Goal: Check status: Check status

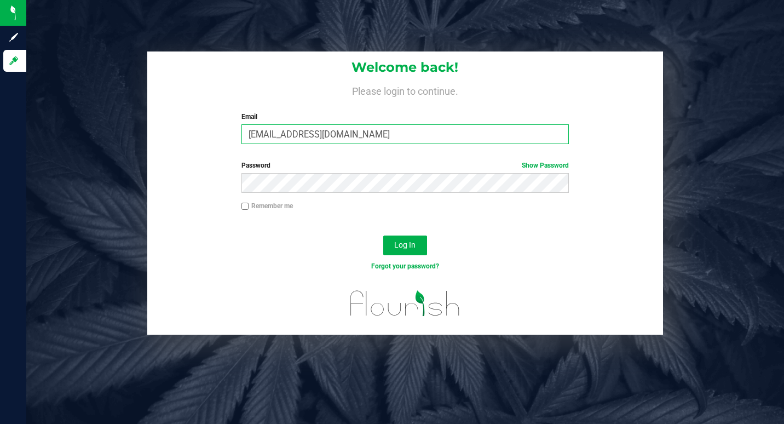
click at [396, 138] on input "[EMAIL_ADDRESS][DOMAIN_NAME]" at bounding box center [404, 134] width 327 height 20
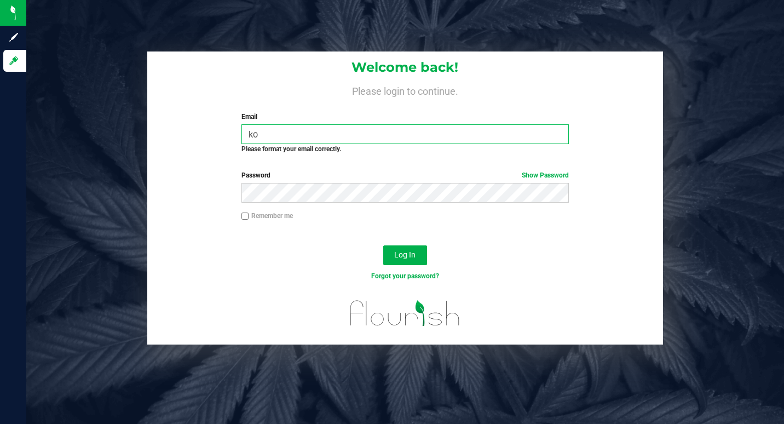
type input "k"
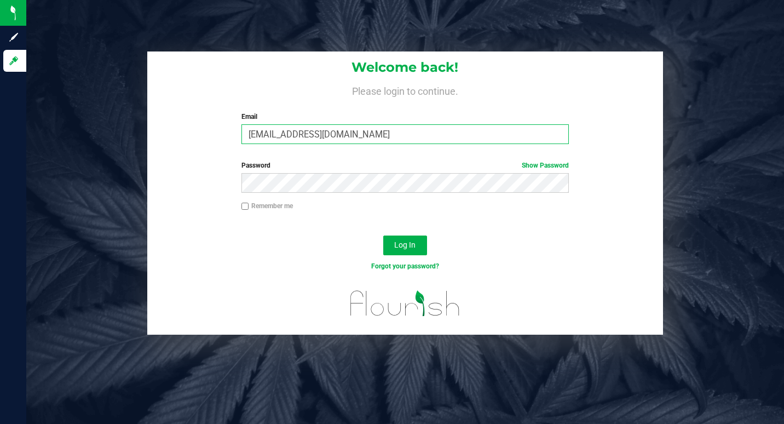
type input "[EMAIL_ADDRESS][DOMAIN_NAME]"
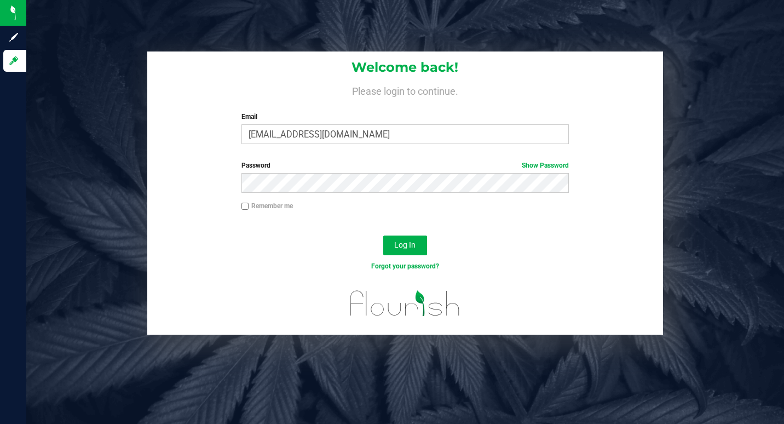
click at [367, 193] on div "Password Show Password" at bounding box center [405, 180] width 516 height 41
click at [190, 286] on div at bounding box center [405, 308] width 516 height 52
click at [407, 247] on span "Log In" at bounding box center [404, 244] width 21 height 9
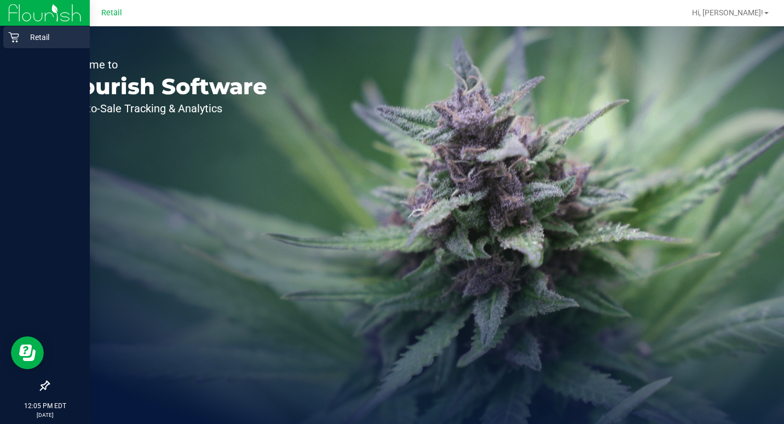
click at [12, 38] on icon at bounding box center [13, 37] width 11 height 11
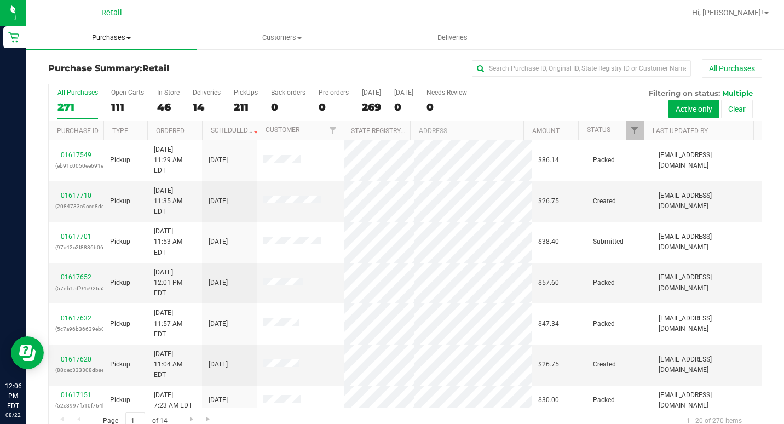
click at [120, 38] on span "Purchases" at bounding box center [111, 38] width 170 height 10
click at [122, 63] on span "Summary of purchases" at bounding box center [82, 65] width 112 height 9
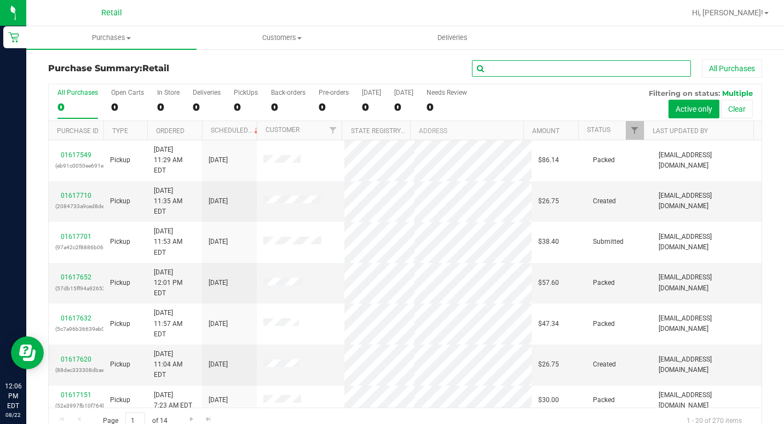
click at [528, 70] on input "text" at bounding box center [581, 68] width 219 height 16
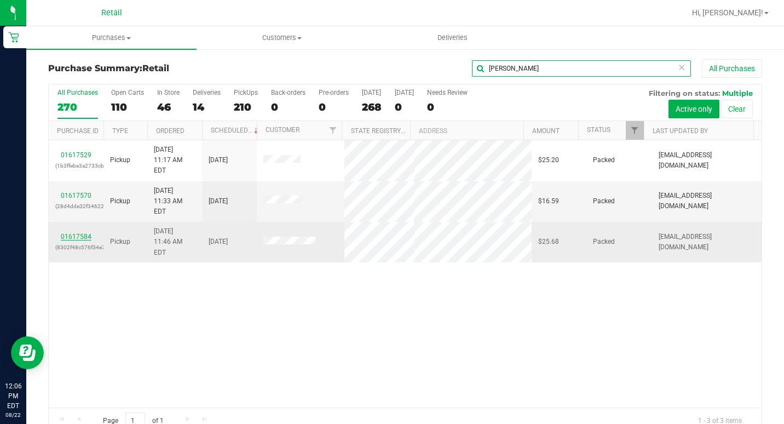
type input "[PERSON_NAME]"
click at [79, 233] on link "01617584" at bounding box center [76, 237] width 31 height 8
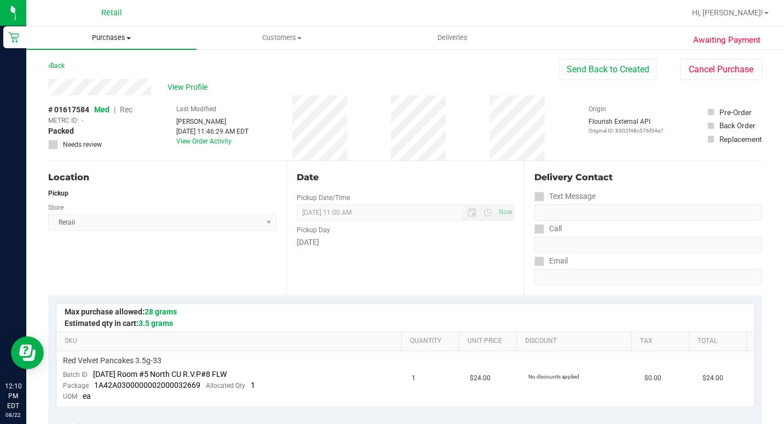
click at [120, 34] on span "Purchases" at bounding box center [111, 38] width 170 height 10
click at [103, 69] on span "Summary of purchases" at bounding box center [82, 65] width 112 height 9
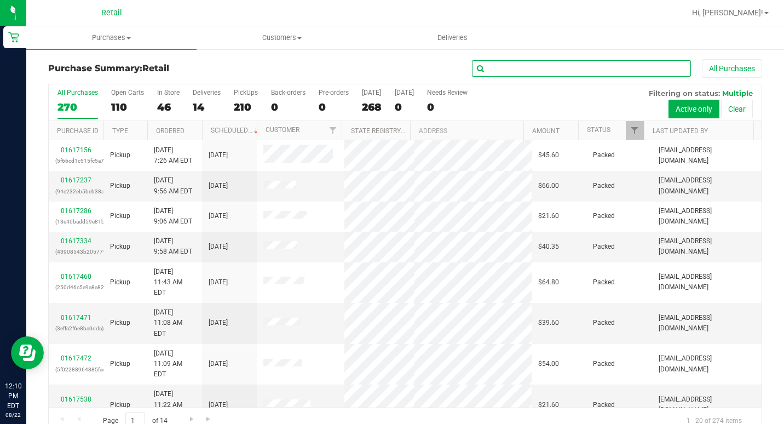
click at [508, 68] on input "text" at bounding box center [581, 68] width 219 height 16
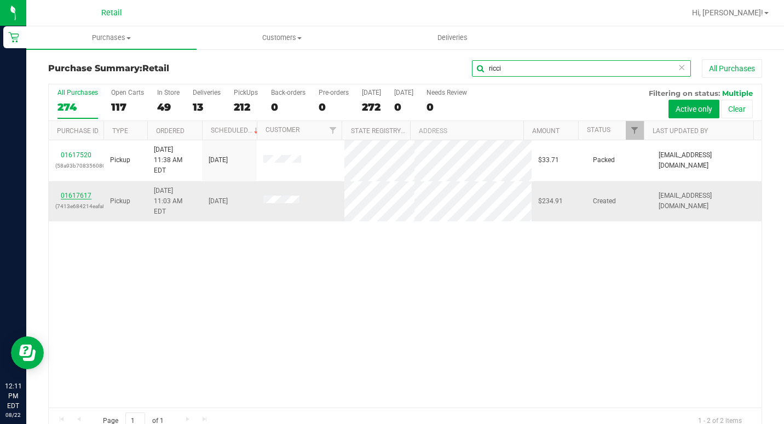
type input "ricci"
click at [80, 192] on link "01617617" at bounding box center [76, 196] width 31 height 8
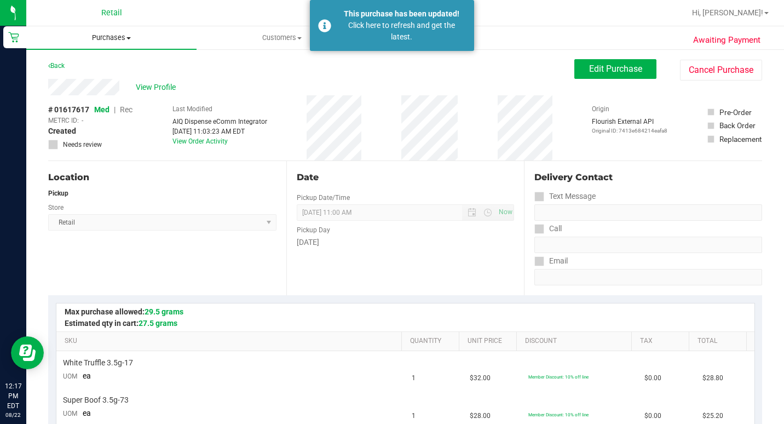
click at [125, 37] on span "Purchases" at bounding box center [111, 38] width 170 height 10
click at [122, 69] on span "Summary of purchases" at bounding box center [82, 65] width 112 height 9
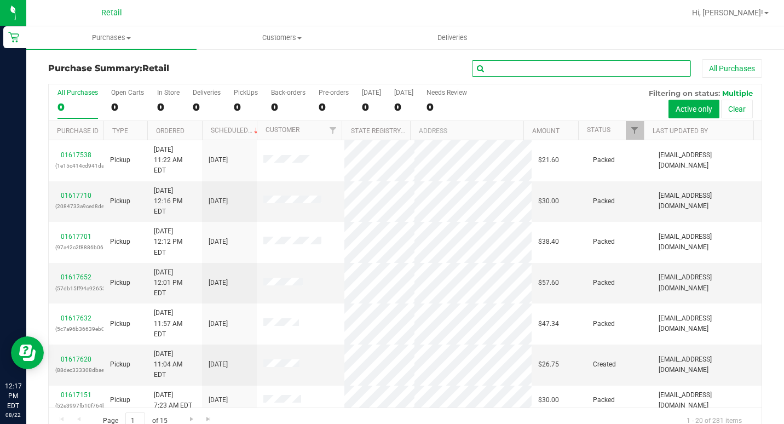
click at [512, 72] on input "text" at bounding box center [581, 68] width 219 height 16
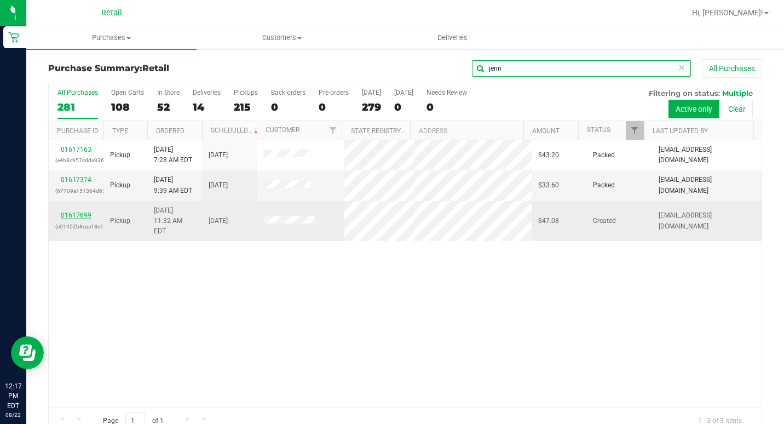
type input "jenn"
click at [82, 211] on link "01617699" at bounding box center [76, 215] width 31 height 8
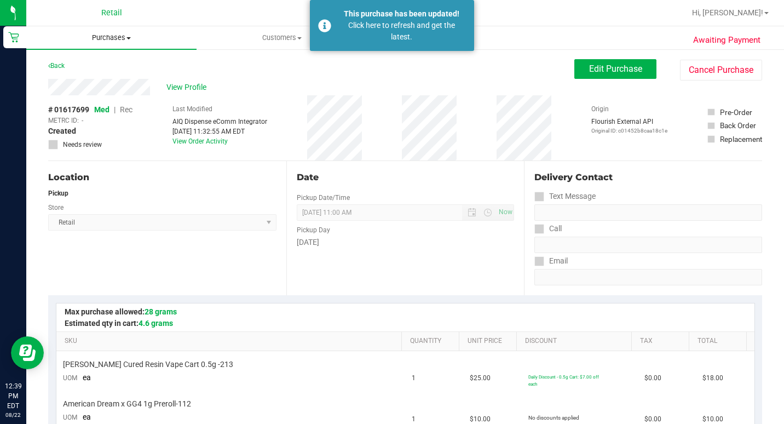
click at [96, 42] on span "Purchases" at bounding box center [111, 38] width 170 height 10
click at [79, 62] on span "Summary of purchases" at bounding box center [82, 65] width 112 height 9
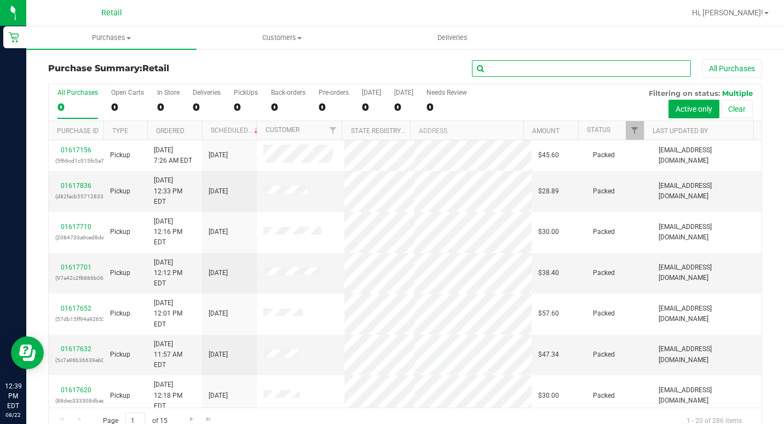
click at [501, 71] on input "text" at bounding box center [581, 68] width 219 height 16
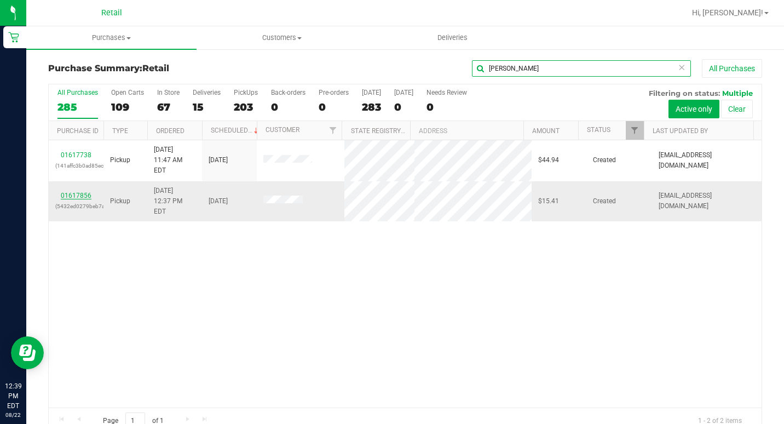
type input "[PERSON_NAME]"
click at [83, 192] on link "01617856" at bounding box center [76, 196] width 31 height 8
